Goal: Use online tool/utility: Utilize a website feature to perform a specific function

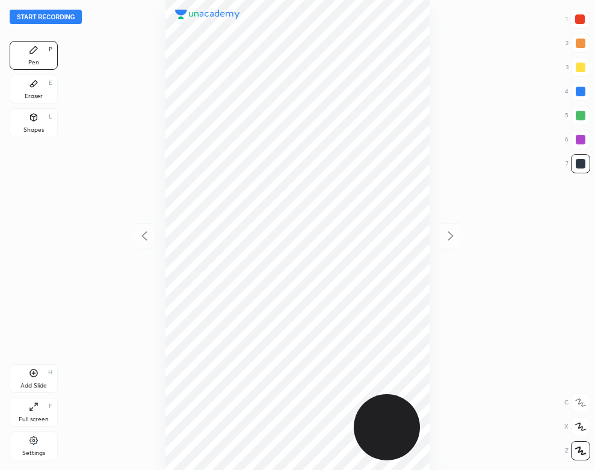
scroll to position [470, 403]
click at [29, 446] on icon at bounding box center [34, 440] width 10 height 11
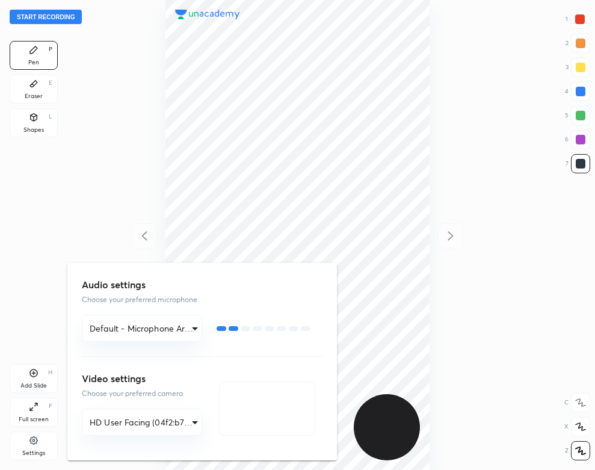
click at [97, 82] on div at bounding box center [297, 235] width 595 height 470
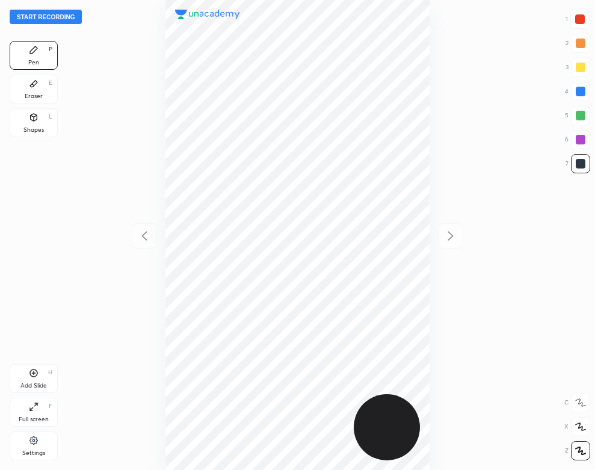
click at [68, 17] on button "Start recording" at bounding box center [46, 17] width 72 height 14
click at [45, 88] on div "Eraser E" at bounding box center [34, 89] width 48 height 29
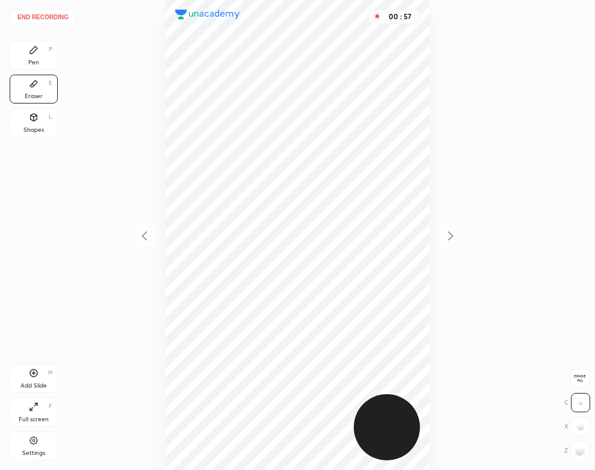
click at [40, 57] on div "Pen P" at bounding box center [34, 55] width 48 height 29
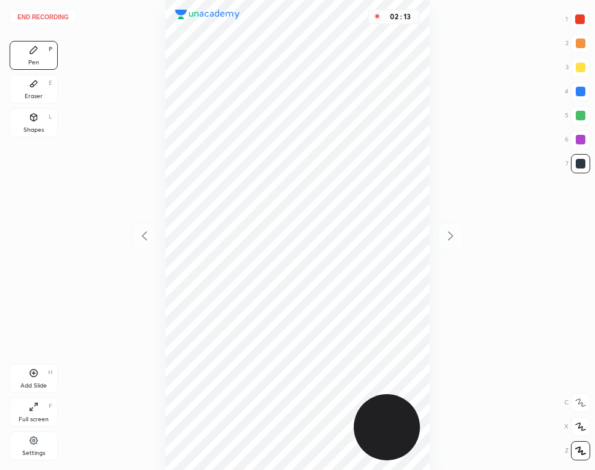
click at [39, 383] on div "Add Slide" at bounding box center [33, 386] width 26 height 6
click at [37, 91] on div "Eraser E" at bounding box center [34, 89] width 48 height 29
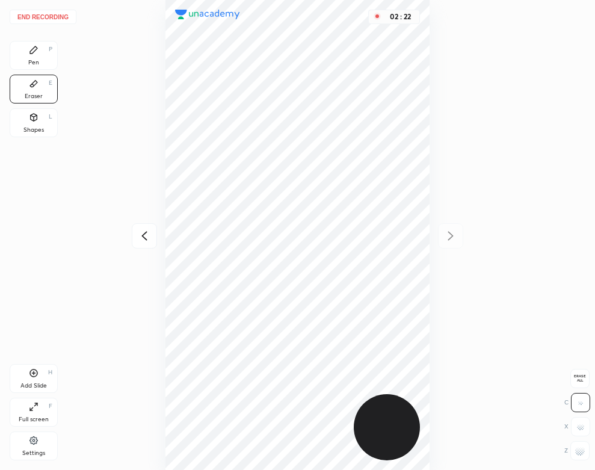
click at [19, 42] on div "Pen P" at bounding box center [34, 55] width 48 height 29
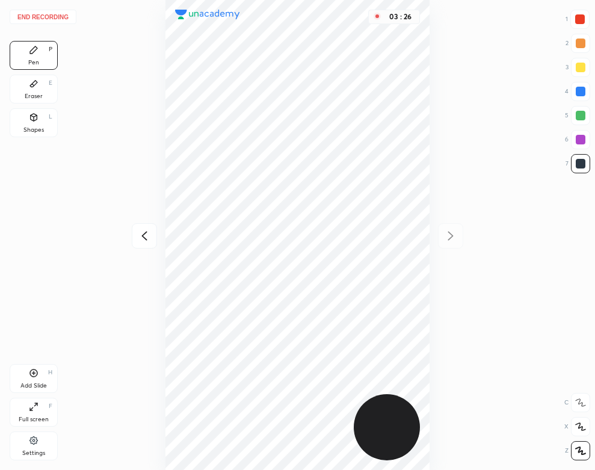
click at [48, 377] on div "Add Slide H" at bounding box center [34, 378] width 48 height 29
click at [36, 87] on icon at bounding box center [34, 84] width 10 height 10
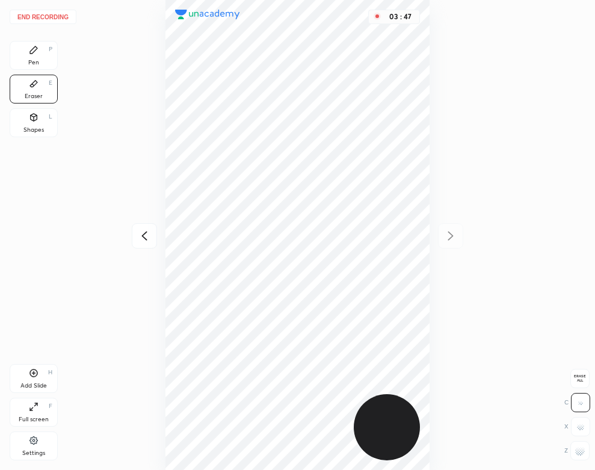
click at [45, 51] on div "Pen P" at bounding box center [34, 55] width 48 height 29
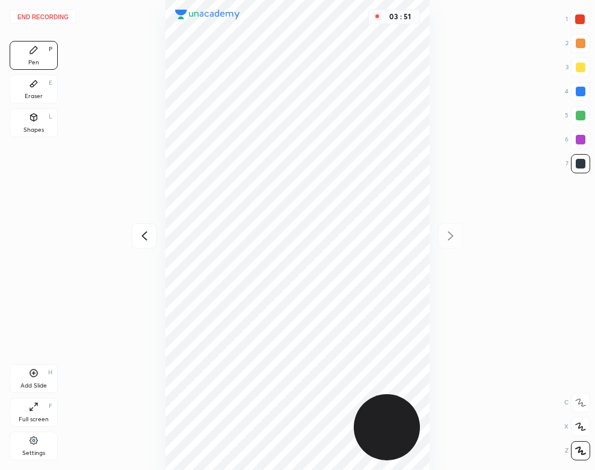
click at [432, 58] on div "03 : 51" at bounding box center [297, 235] width 403 height 470
click at [52, 16] on button "End recording" at bounding box center [43, 17] width 67 height 14
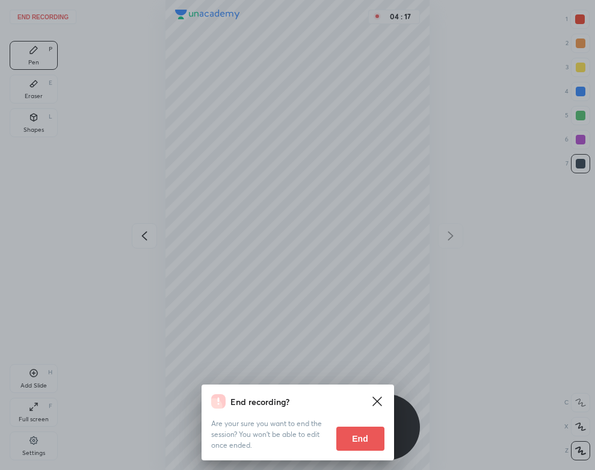
click at [356, 445] on button "End" at bounding box center [360, 439] width 48 height 24
